Goal: Information Seeking & Learning: Learn about a topic

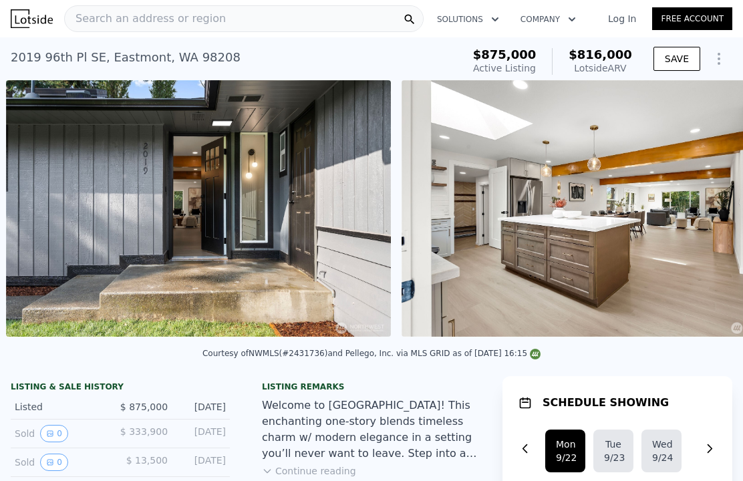
scroll to position [0, 659]
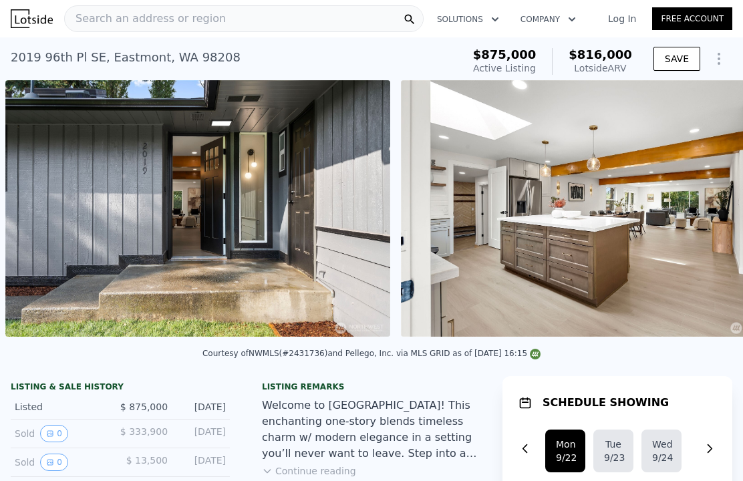
click at [556, 258] on img at bounding box center [593, 208] width 385 height 256
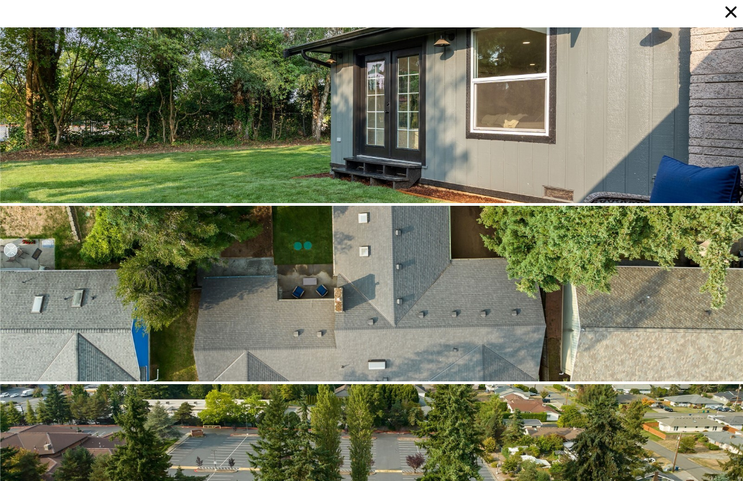
scroll to position [6419, 0]
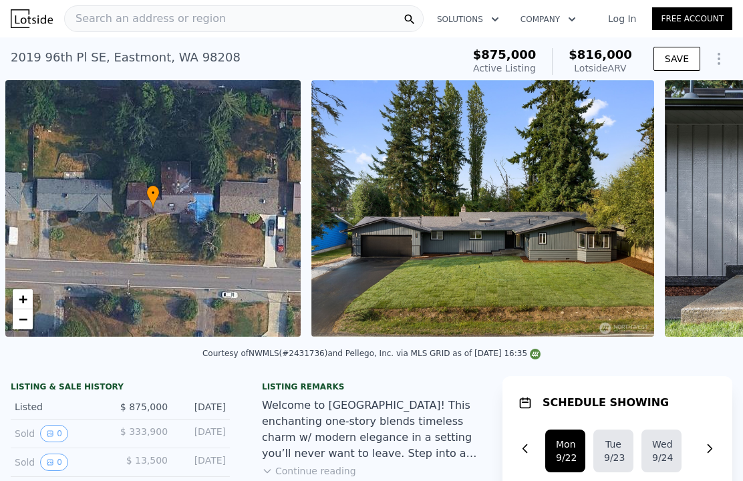
scroll to position [0, 5]
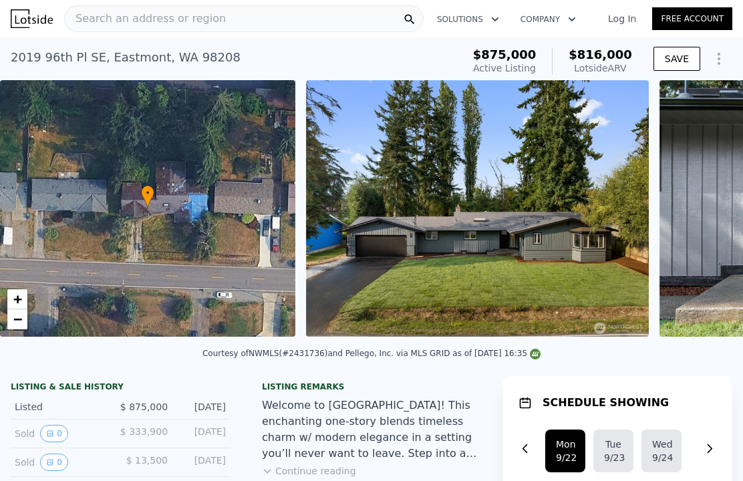
click at [553, 270] on img at bounding box center [477, 208] width 343 height 256
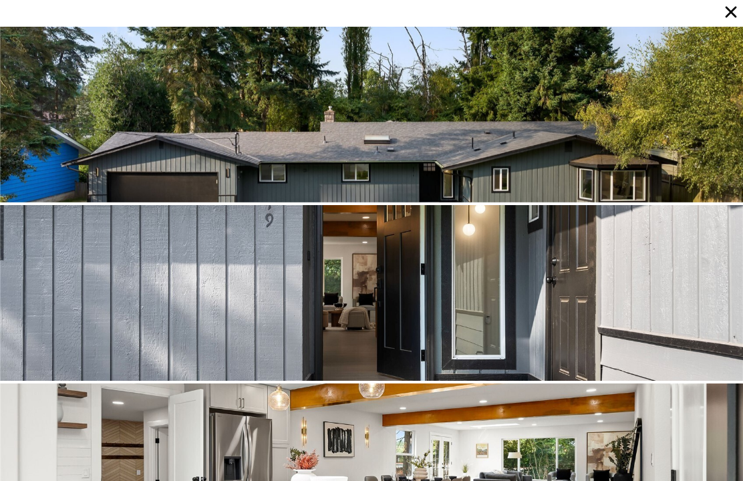
click at [628, 140] on div at bounding box center [371, 115] width 743 height 176
click at [581, 138] on div at bounding box center [371, 115] width 743 height 176
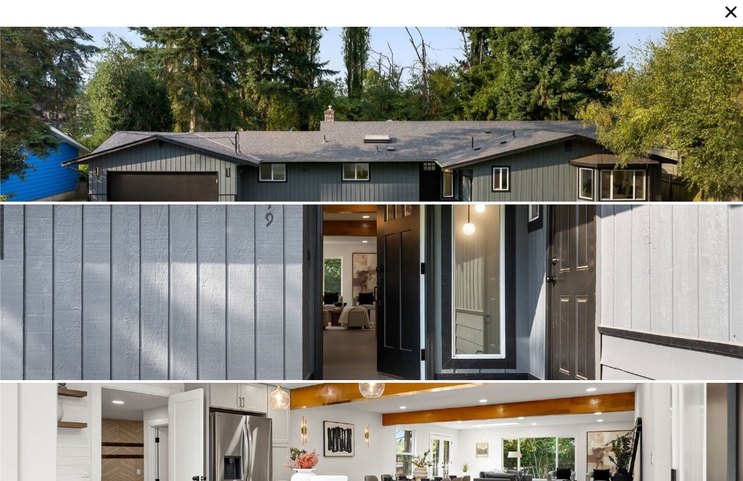
scroll to position [0, 0]
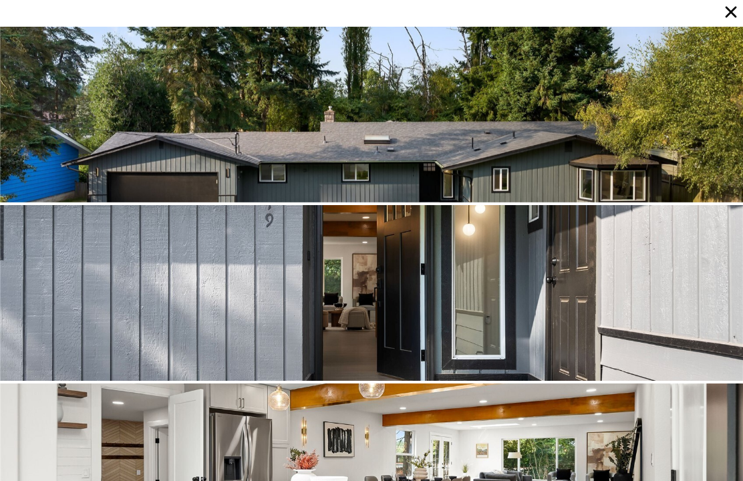
click at [610, 142] on div at bounding box center [371, 115] width 743 height 176
click at [537, 263] on div at bounding box center [371, 293] width 743 height 176
click at [657, 139] on div at bounding box center [371, 115] width 743 height 176
click at [525, 146] on div at bounding box center [371, 115] width 743 height 176
click at [521, 158] on div at bounding box center [371, 115] width 743 height 176
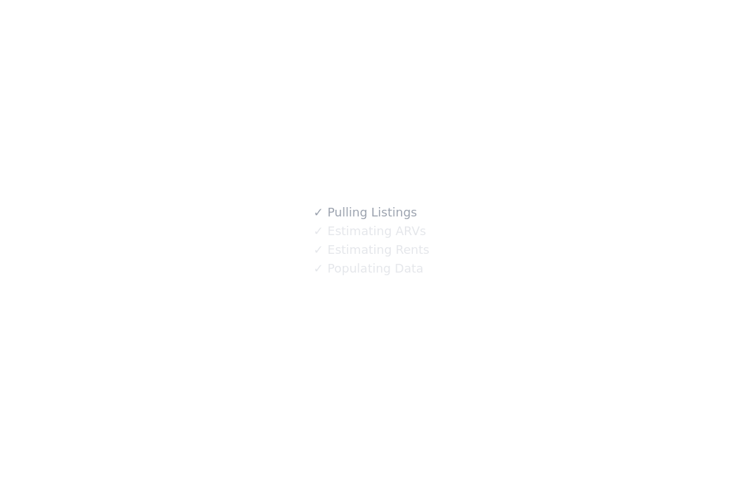
scroll to position [1, 0]
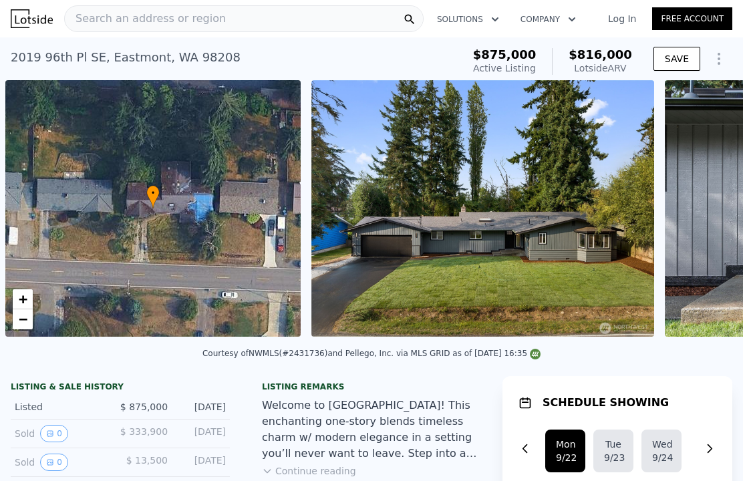
scroll to position [0, 5]
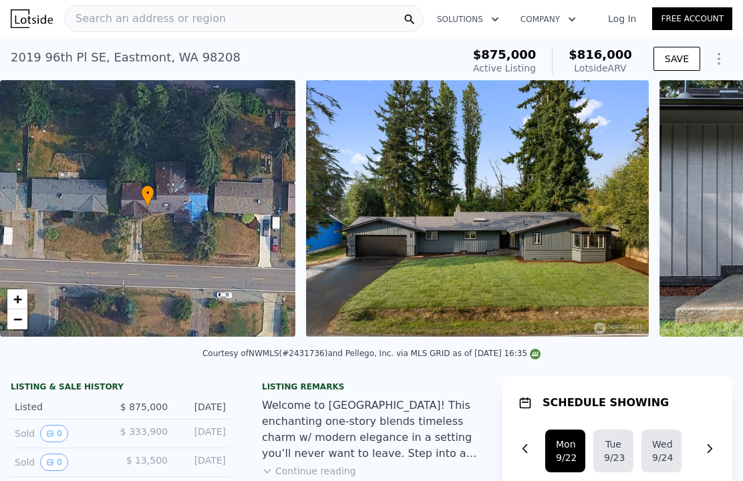
click at [591, 270] on img at bounding box center [477, 208] width 343 height 256
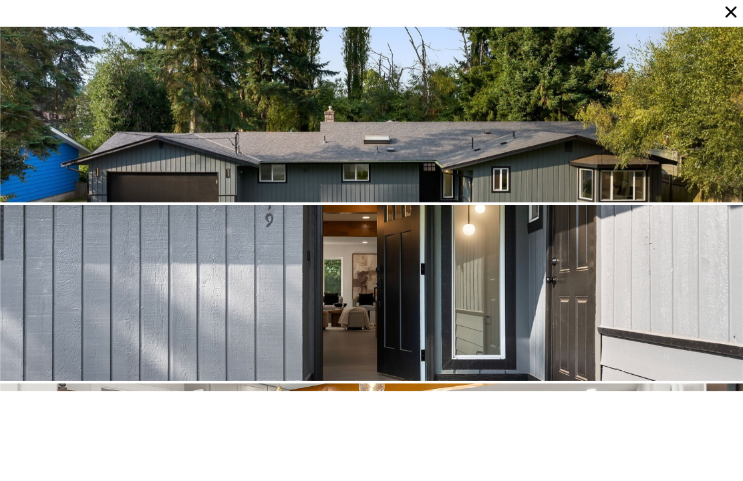
click at [518, 144] on div at bounding box center [371, 115] width 743 height 176
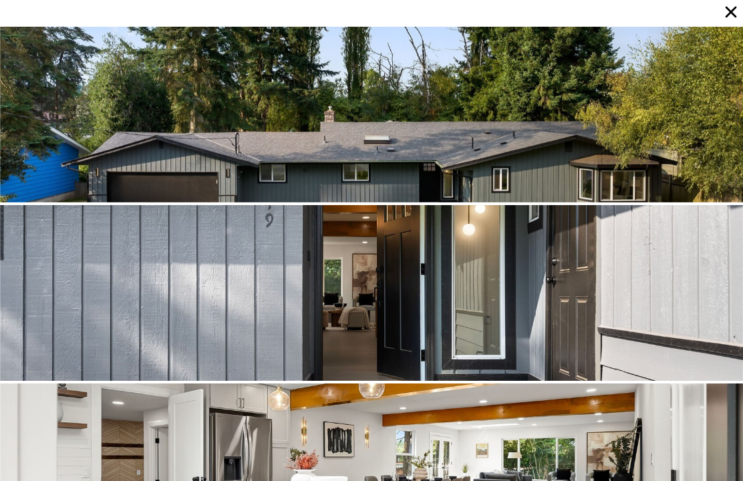
scroll to position [46, 0]
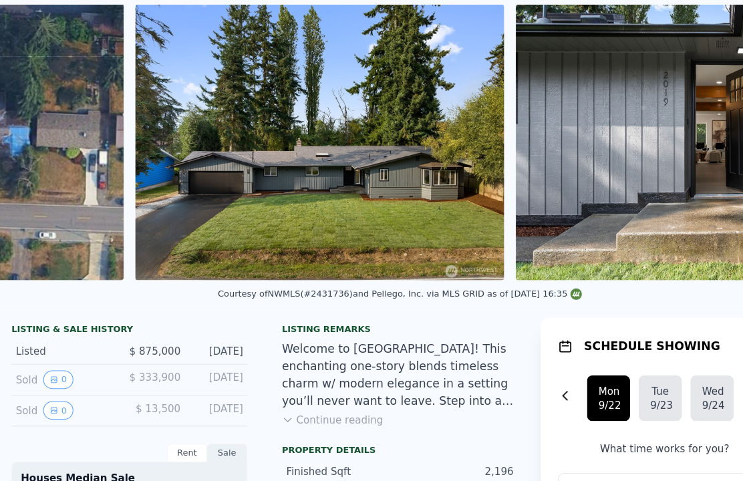
scroll to position [19, 0]
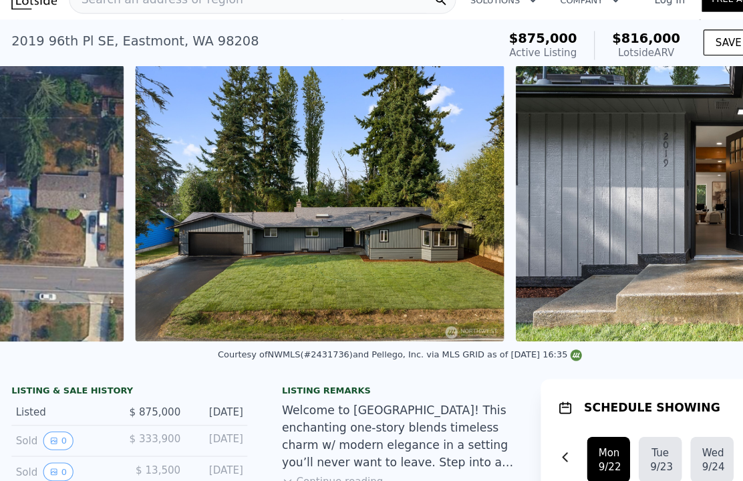
click at [393, 242] on img at bounding box center [297, 189] width 343 height 256
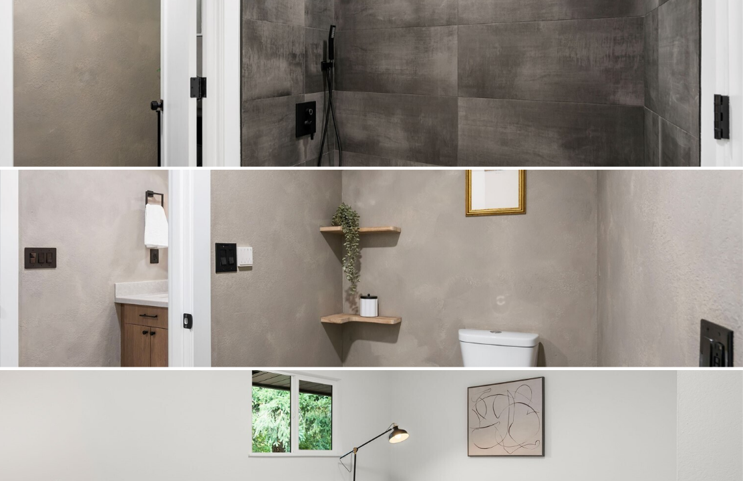
scroll to position [3388, 0]
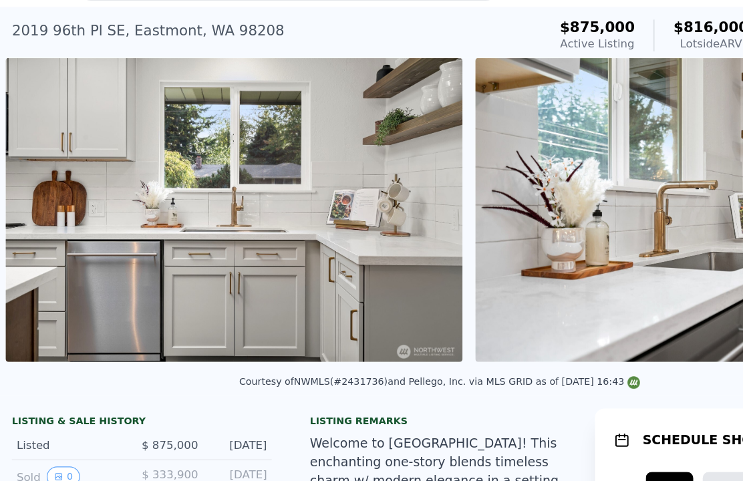
scroll to position [5, 0]
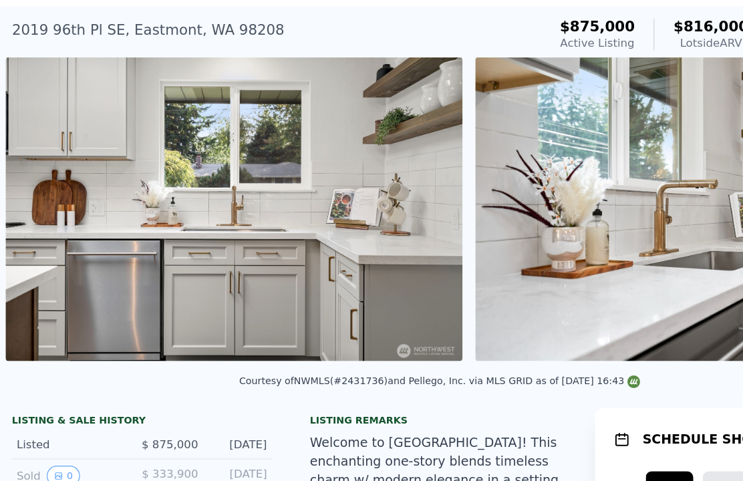
click at [5, 133] on img at bounding box center [197, 203] width 385 height 256
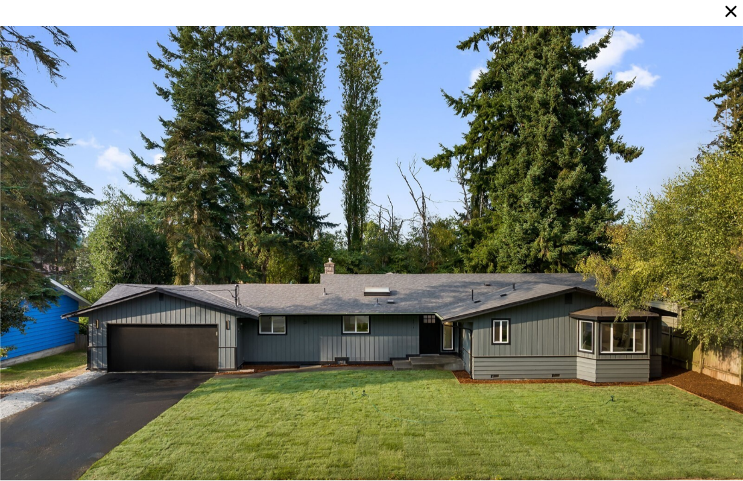
scroll to position [0, 0]
click at [737, 7] on icon at bounding box center [730, 12] width 19 height 19
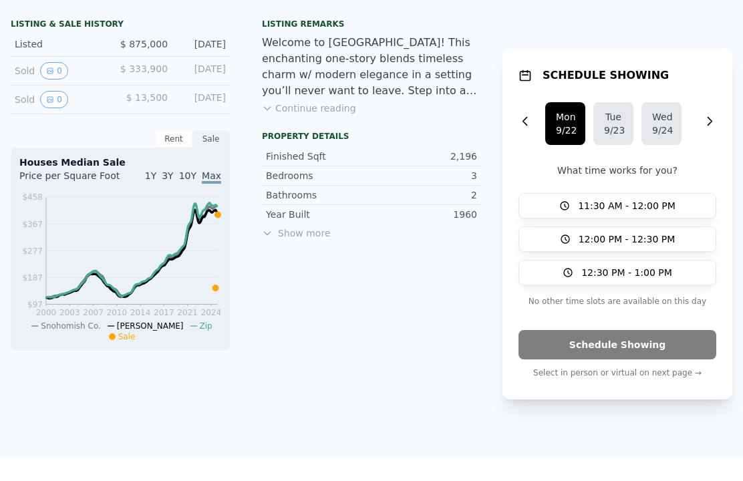
scroll to position [363, 0]
click at [289, 112] on button "Continue reading" at bounding box center [309, 108] width 94 height 13
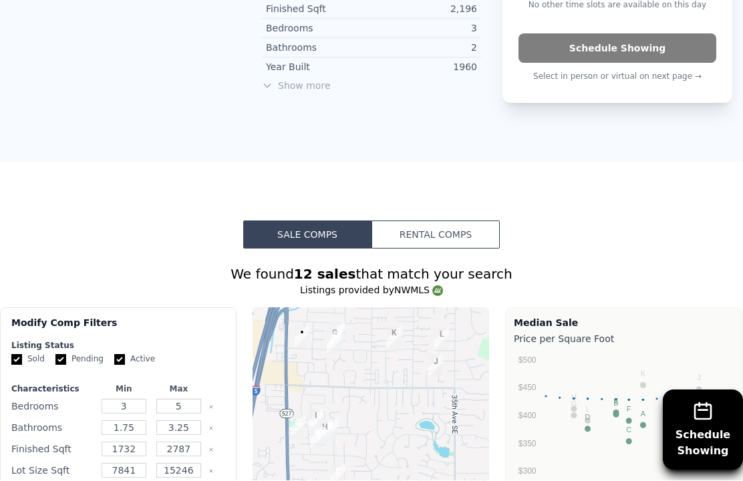
scroll to position [587, 0]
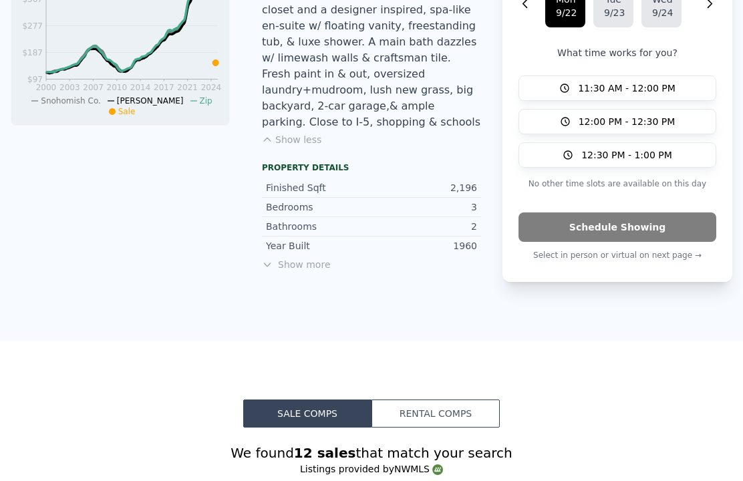
click at [307, 258] on span "Show more" at bounding box center [371, 264] width 219 height 13
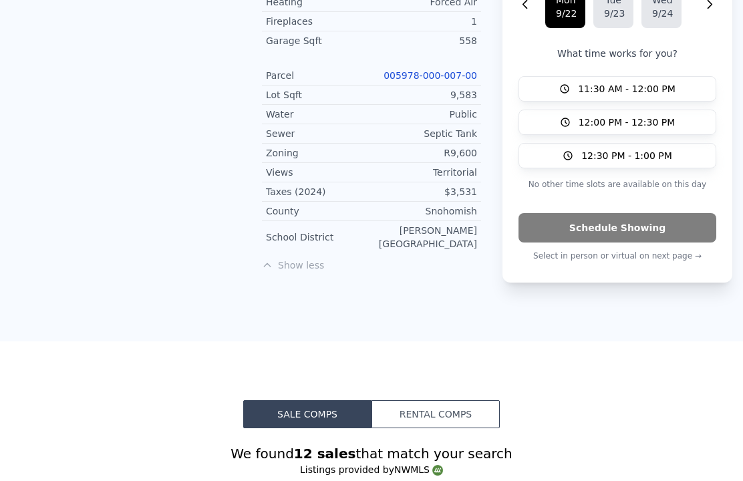
scroll to position [928, 0]
click at [309, 258] on span "Show less" at bounding box center [371, 264] width 219 height 13
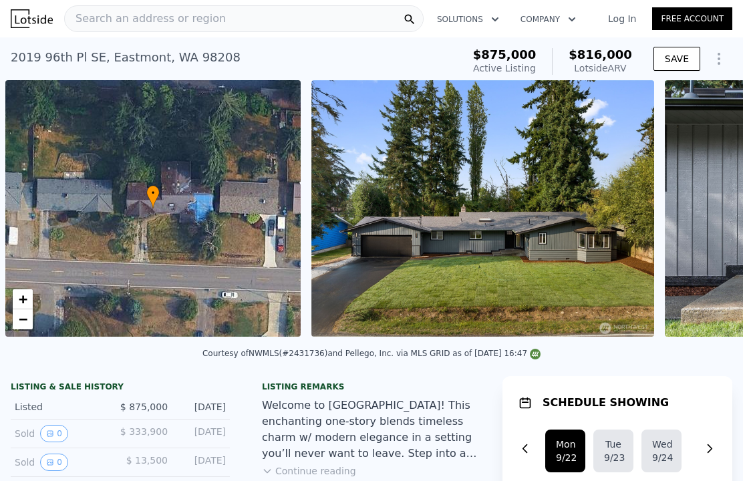
scroll to position [0, 5]
